Goal: Communication & Community: Ask a question

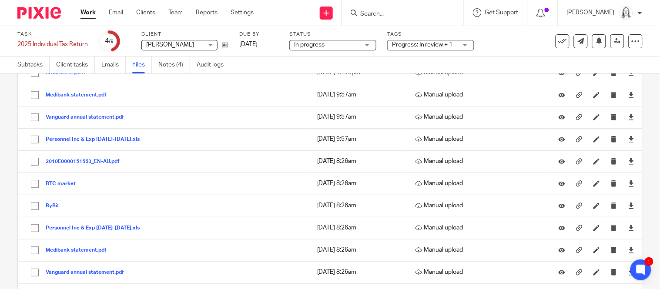
scroll to position [94, 0]
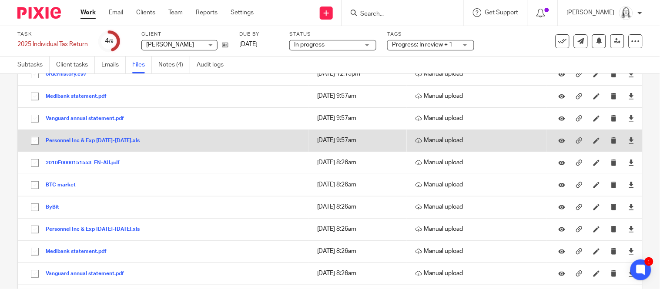
click at [89, 143] on button "Personnel Inc & Exp [DATE]-[DATE].xls" at bounding box center [96, 141] width 100 height 6
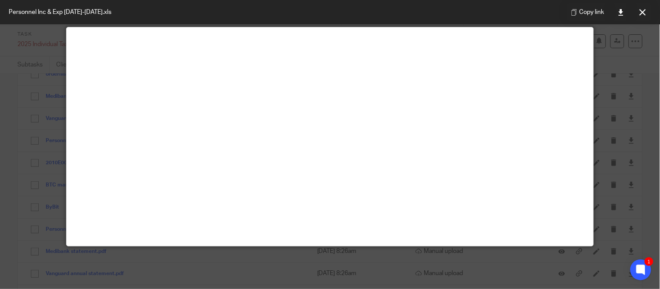
scroll to position [0, 0]
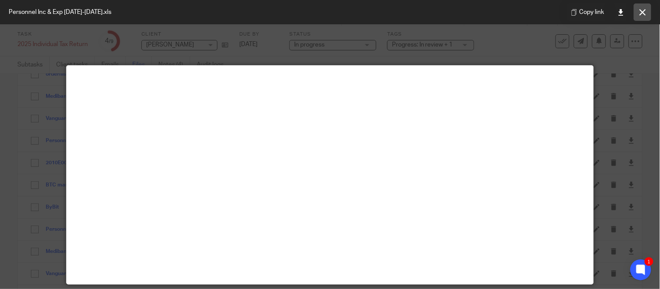
click at [644, 14] on icon at bounding box center [642, 12] width 7 height 7
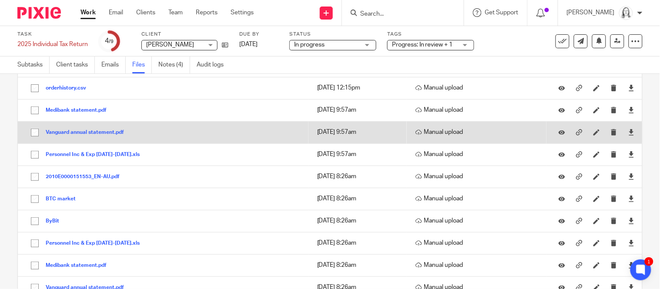
scroll to position [83, 0]
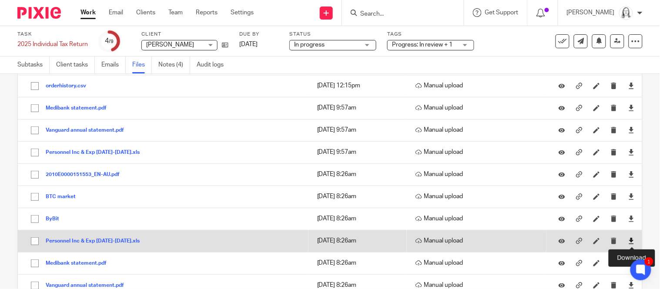
click at [630, 242] on icon at bounding box center [631, 241] width 7 height 7
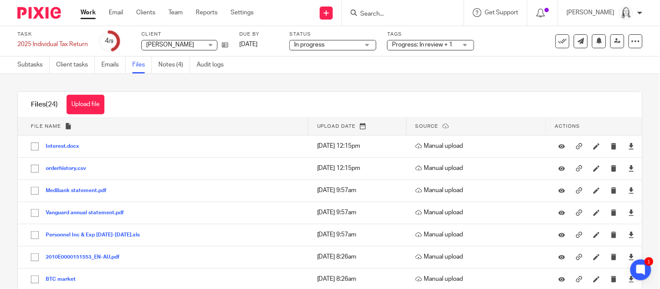
scroll to position [267, 0]
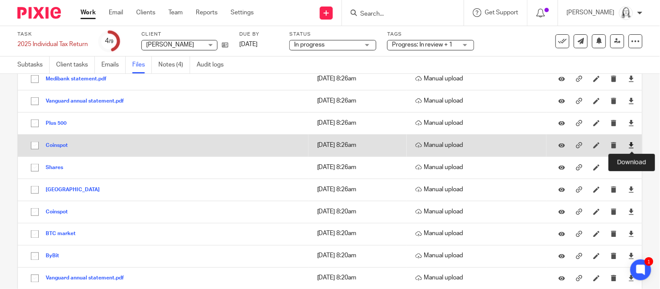
click at [632, 148] on icon at bounding box center [631, 145] width 7 height 7
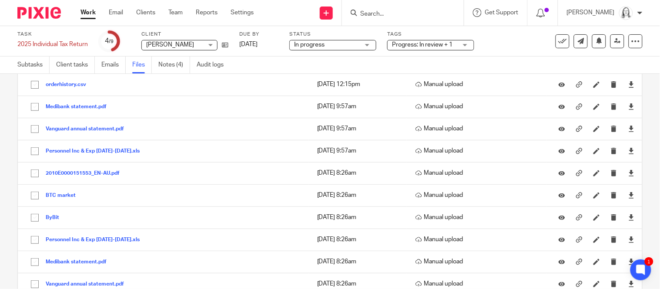
scroll to position [15, 0]
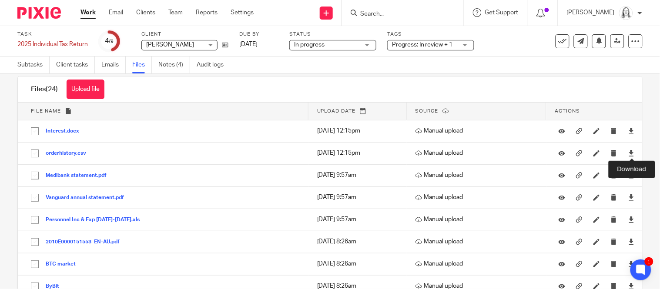
click at [632, 153] on icon at bounding box center [631, 153] width 7 height 7
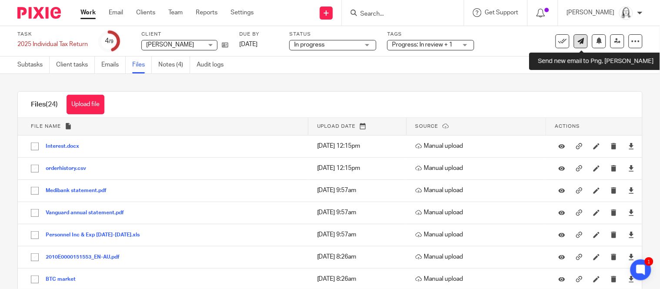
click at [580, 44] on link at bounding box center [581, 41] width 14 height 14
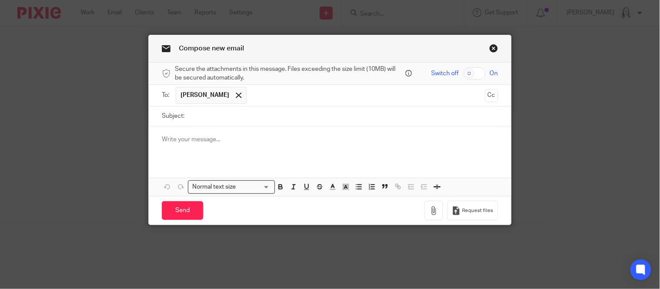
click at [220, 113] on input "Subject:" at bounding box center [343, 117] width 309 height 20
type input "Tax Return 2025"
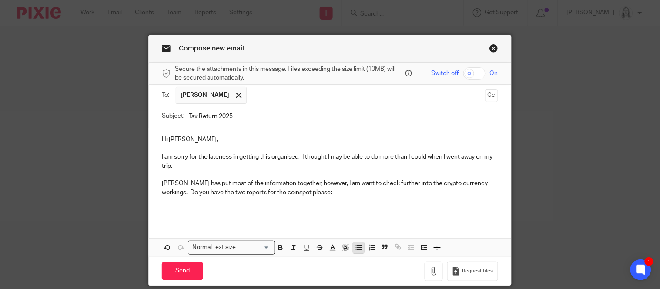
click at [357, 250] on icon "button" at bounding box center [359, 248] width 8 height 8
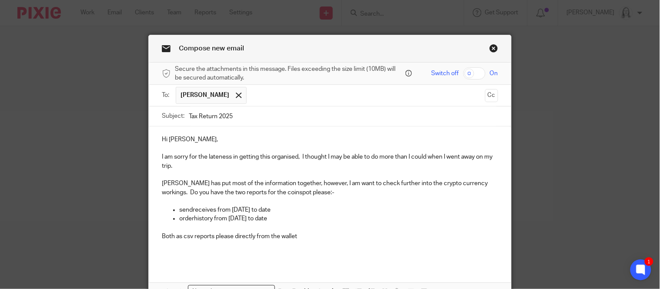
scroll to position [76, 0]
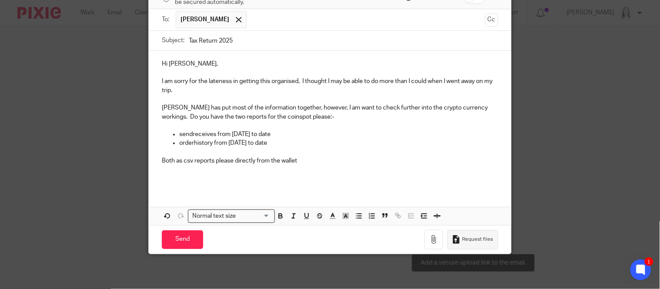
click at [473, 240] on span "Request files" at bounding box center [477, 239] width 31 height 7
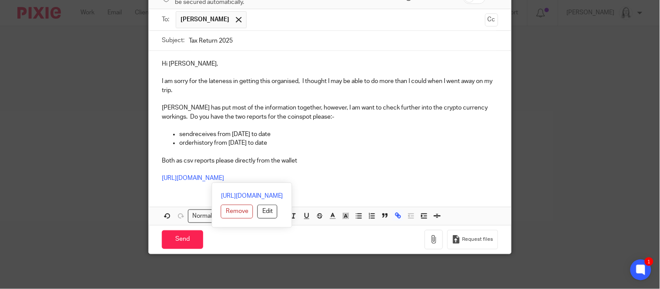
drag, startPoint x: 161, startPoint y: 179, endPoint x: 343, endPoint y: 179, distance: 182.2
click at [343, 179] on div "Hi Wayne, I am sorry for the lateness in getting this organised, I thought I ma…" at bounding box center [330, 120] width 362 height 139
click at [257, 210] on button "Edit" at bounding box center [267, 212] width 20 height 14
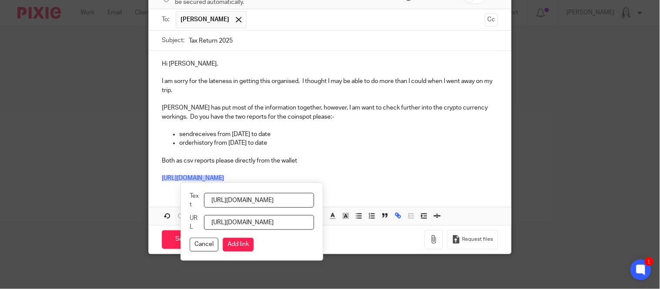
scroll to position [0, 101]
type input "https://yba.usepixie.net/u/08f23f48c848863c0465910a8c1bef3aplease"
click at [203, 246] on button "Cancel" at bounding box center [204, 245] width 29 height 14
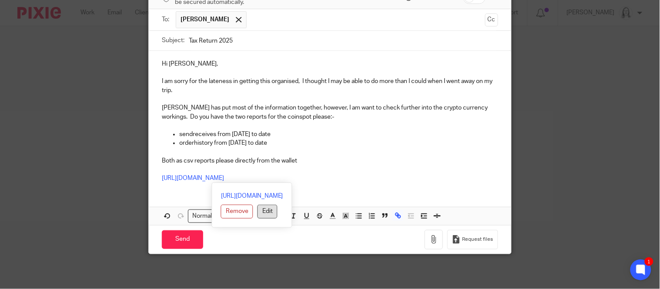
click at [257, 213] on button "Edit" at bounding box center [267, 212] width 20 height 14
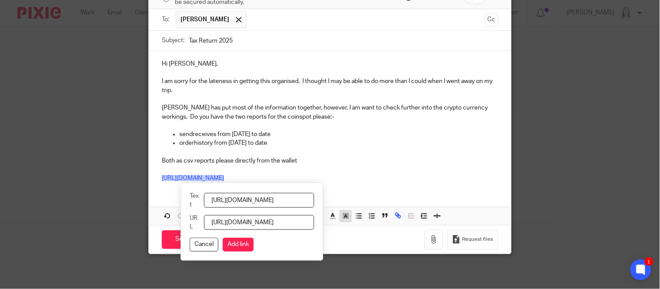
scroll to position [0, 83]
drag, startPoint x: 212, startPoint y: 198, endPoint x: 393, endPoint y: 217, distance: 181.4
click at [393, 217] on span "https://yba.usepixie.net/u/08f23f48c848863c0465910a8c1bef3a Remove Edit Text ht…" at bounding box center [396, 216] width 13 height 12
click at [209, 247] on button "Cancel" at bounding box center [204, 245] width 29 height 14
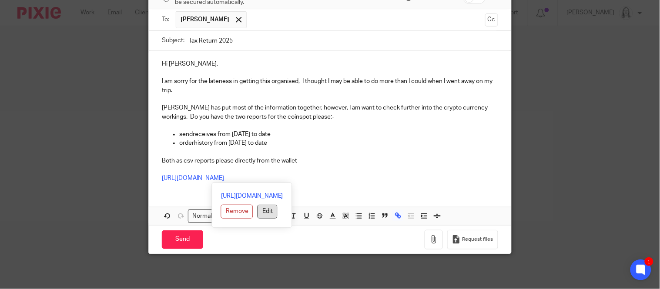
click at [257, 213] on button "Edit" at bounding box center [267, 212] width 20 height 14
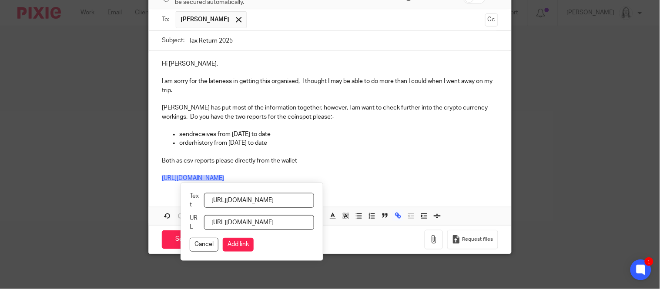
scroll to position [0, 83]
click at [405, 211] on div "Normal text size Loading... https://yba.usepixie.net/u/08f23f48c848863c0465910a…" at bounding box center [330, 216] width 362 height 18
type input "please upload coinspot csv x 2 here"
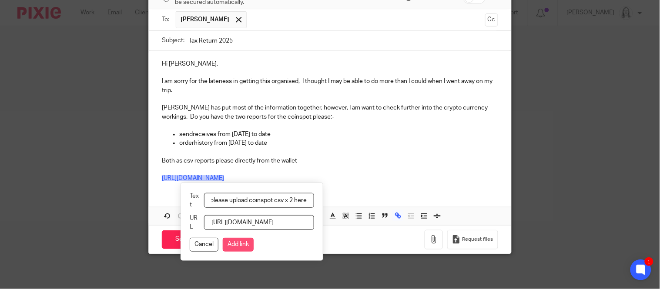
click at [234, 243] on button "Add link" at bounding box center [238, 245] width 31 height 14
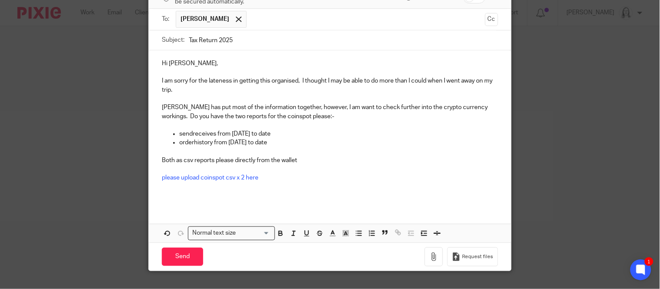
click at [326, 107] on p "Julie has put most of the information together, however, I am want to check fur…" at bounding box center [330, 112] width 336 height 18
click at [397, 168] on p at bounding box center [330, 169] width 336 height 9
click at [306, 117] on p "Julie has put most of the information together, however, I do want to check fur…" at bounding box center [330, 112] width 336 height 18
click at [197, 200] on p at bounding box center [330, 195] width 336 height 9
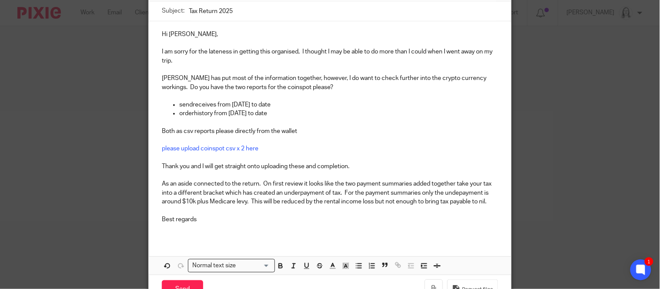
scroll to position [106, 0]
click at [414, 183] on p "As an aside connected to the return. On first review it looks like the two paym…" at bounding box center [330, 192] width 336 height 27
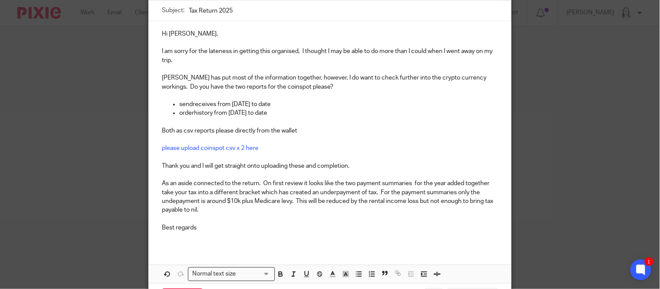
scroll to position [112, 0]
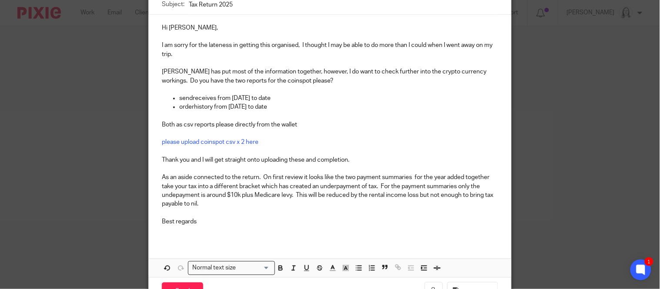
click at [471, 186] on p "As an aside connected to the return. On first review it looks like the two paym…" at bounding box center [330, 190] width 336 height 35
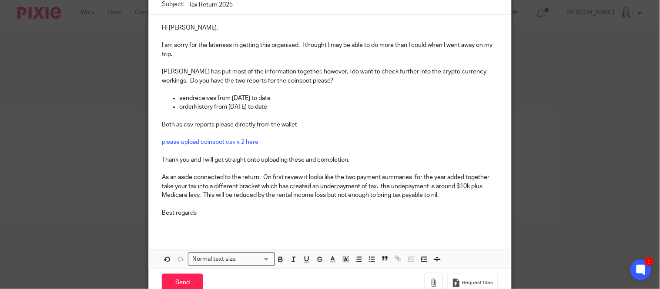
click at [429, 187] on p "As an aside connected to the return. On first review it looks like the two paym…" at bounding box center [330, 186] width 336 height 27
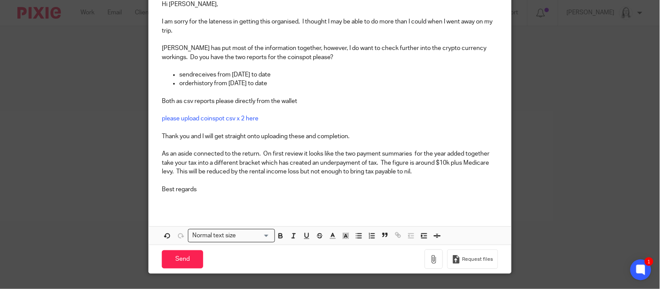
scroll to position [155, 0]
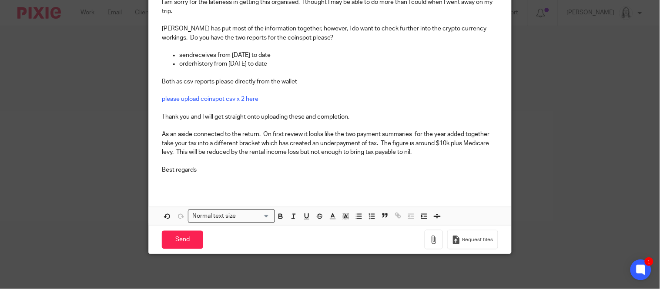
click at [422, 157] on p at bounding box center [330, 161] width 336 height 9
click at [422, 153] on p "As an aside connected to the return. On first review it looks like the two paym…" at bounding box center [330, 143] width 336 height 27
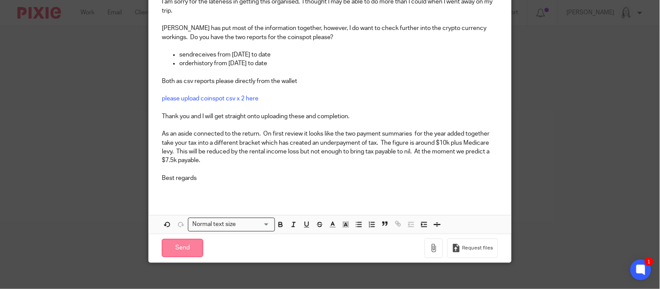
click at [193, 248] on input "Send" at bounding box center [182, 248] width 41 height 19
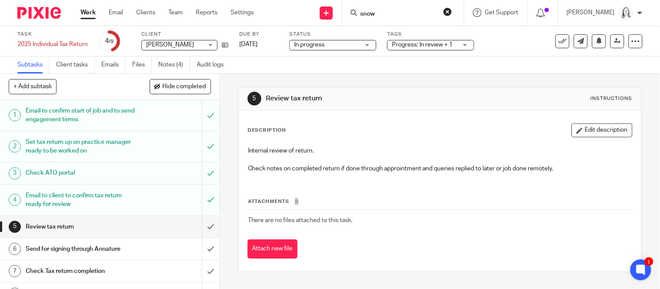
type input "snow"
click button "submit" at bounding box center [0, 0] width 0 height 0
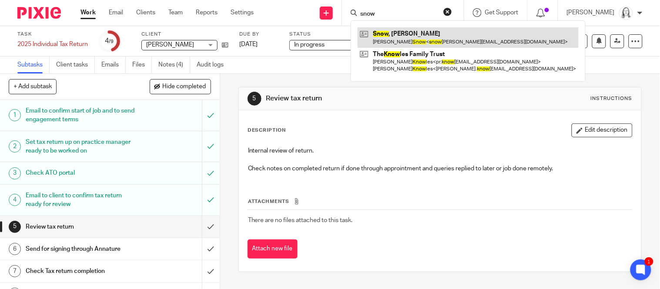
click at [382, 33] on link at bounding box center [467, 37] width 221 height 20
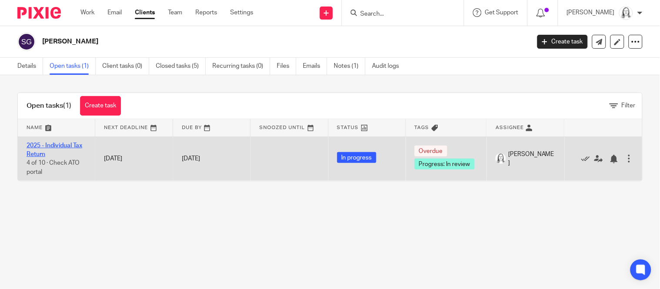
click at [53, 145] on link "2025 - Individual Tax Return" at bounding box center [55, 150] width 56 height 15
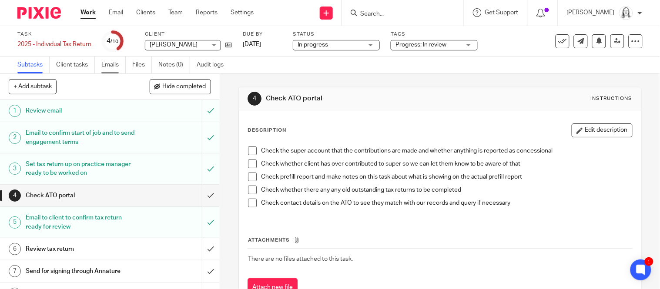
click at [109, 67] on link "Emails" at bounding box center [113, 65] width 24 height 17
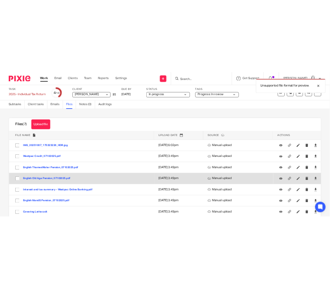
scroll to position [19, 0]
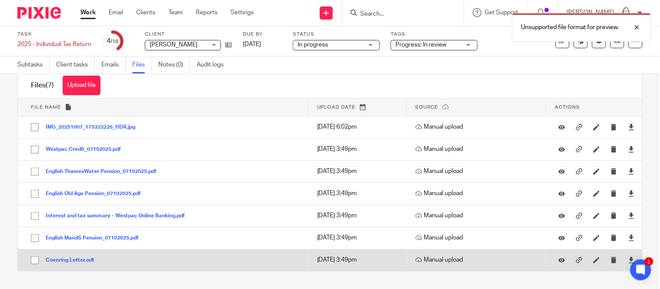
click at [65, 262] on button "Covering Letter.odt" at bounding box center [73, 260] width 55 height 6
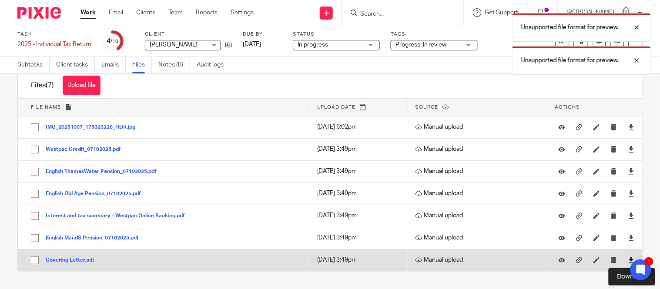
click at [630, 260] on icon at bounding box center [631, 260] width 7 height 7
